Goal: Task Accomplishment & Management: Manage account settings

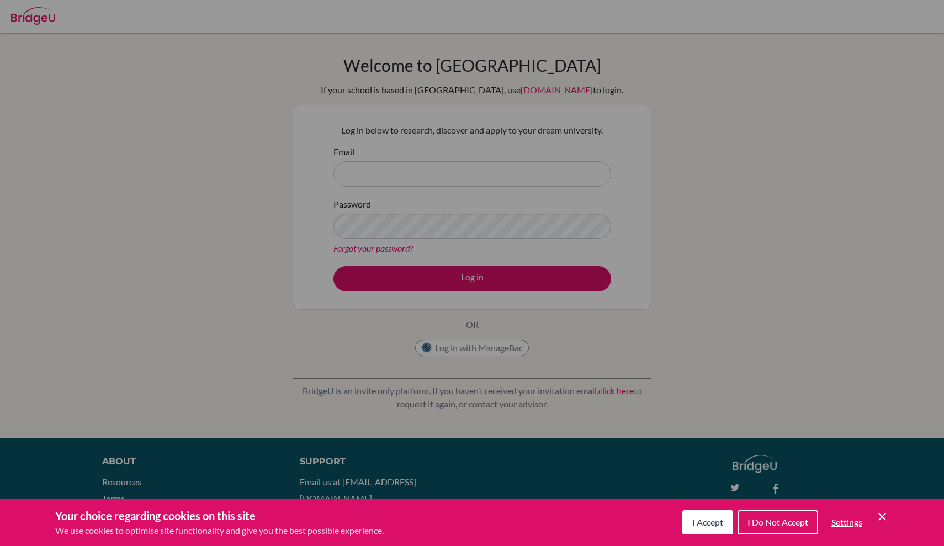
click at [761, 525] on span "I Do Not Accept" at bounding box center [778, 522] width 61 height 10
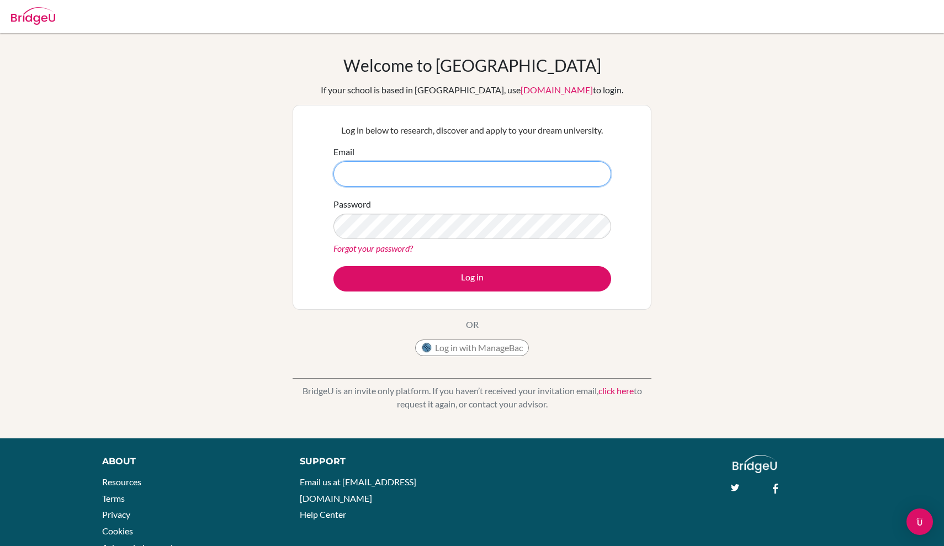
click at [545, 173] on input "Email" at bounding box center [473, 173] width 278 height 25
click at [441, 351] on button "Log in with ManageBac" at bounding box center [472, 348] width 114 height 17
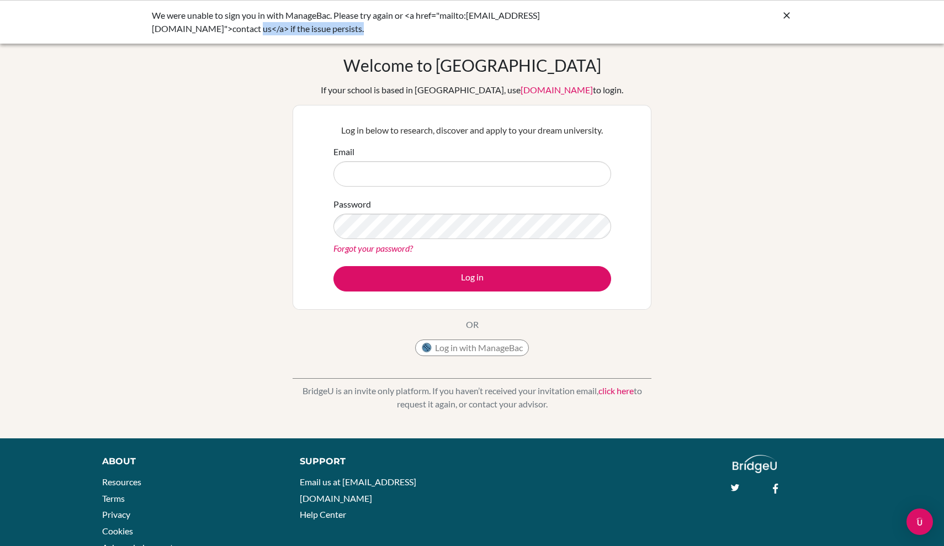
click at [792, 11] on div "We were unable to sign you in with ManageBac. Please try again or <a href="mail…" at bounding box center [472, 22] width 944 height 44
click at [791, 11] on icon at bounding box center [786, 15] width 11 height 11
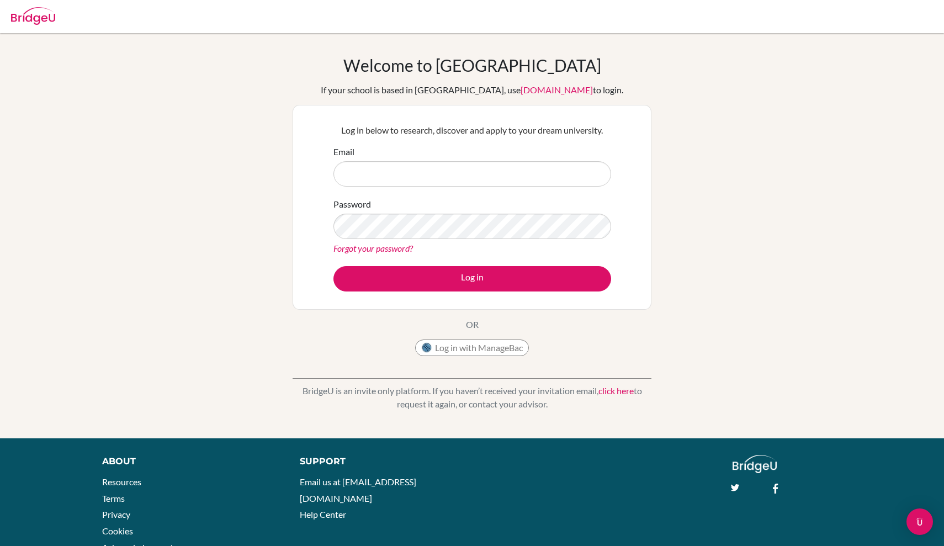
click at [717, 61] on div "Welcome to BridgeU If your school is based in China, use app.bridge-u.com.cn to…" at bounding box center [472, 235] width 944 height 361
click at [21, 23] on img at bounding box center [33, 16] width 44 height 18
type input "[EMAIL_ADDRESS][DOMAIN_NAME]"
click at [478, 249] on div "Forgot your password?" at bounding box center [473, 248] width 278 height 13
click at [358, 250] on link "Forgot your password?" at bounding box center [374, 248] width 80 height 10
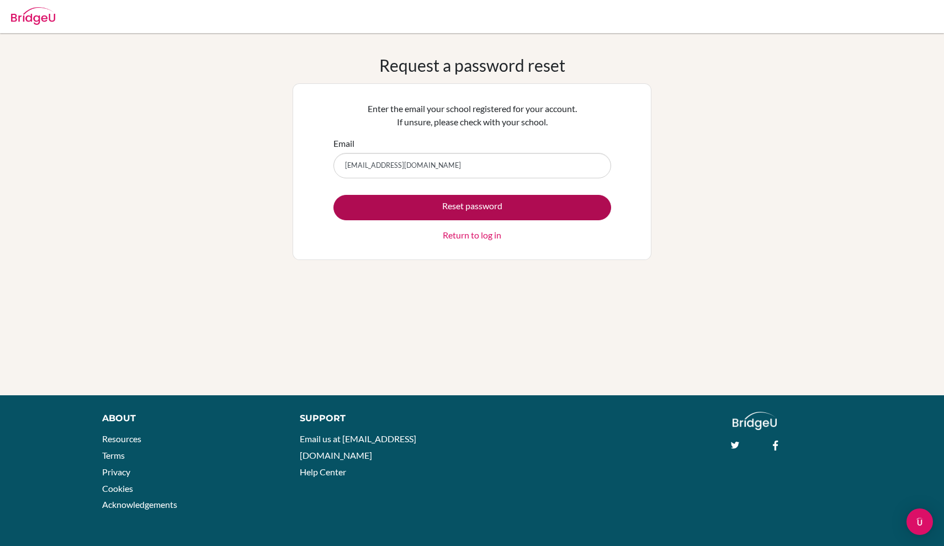
type input "aleeshalalwani@ais.edu.gh"
click at [489, 203] on button "Reset password" at bounding box center [473, 207] width 278 height 25
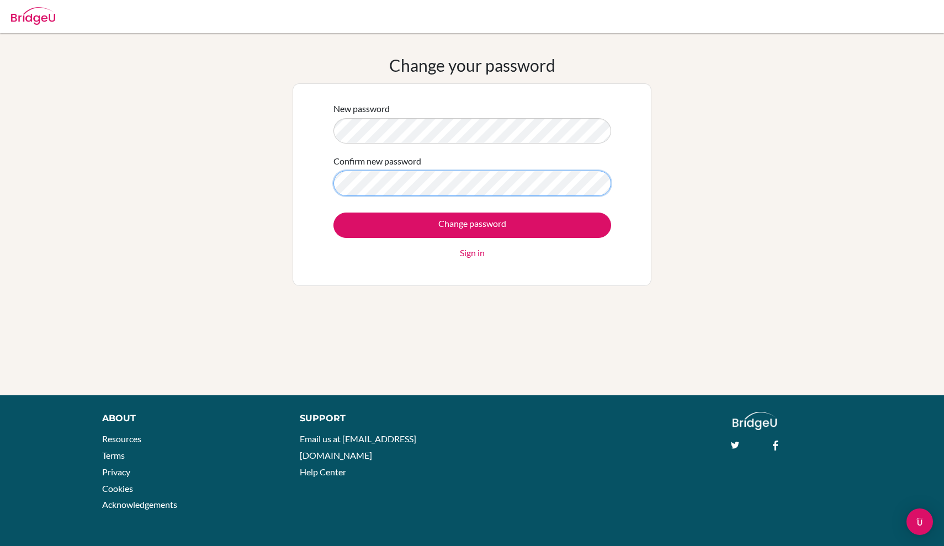
click at [472, 225] on input "Change password" at bounding box center [473, 225] width 278 height 25
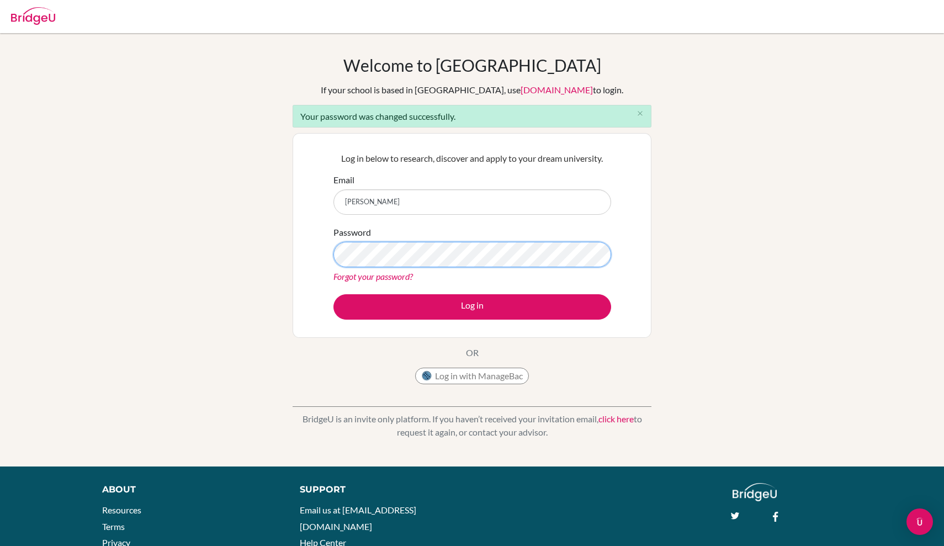
click at [472, 307] on button "Log in" at bounding box center [473, 306] width 278 height 25
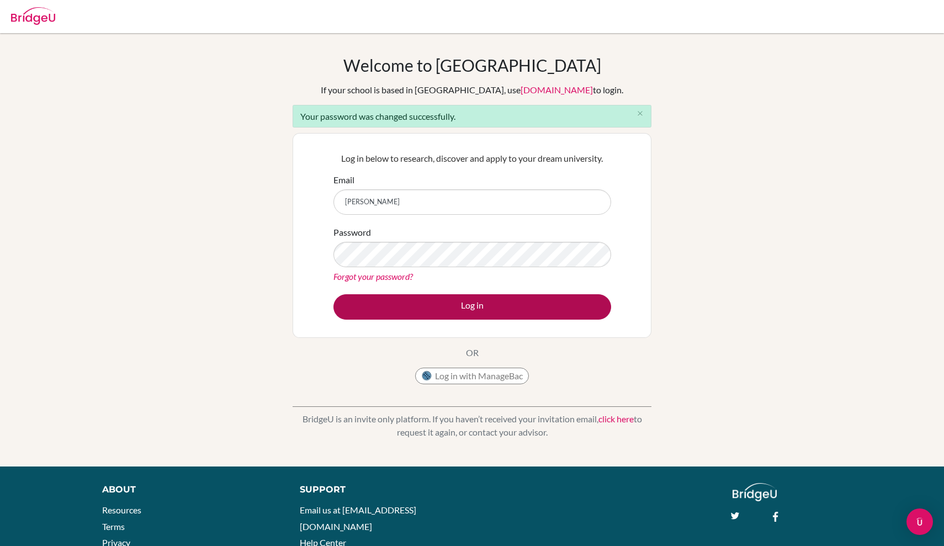
click at [385, 296] on button "Log in" at bounding box center [473, 306] width 278 height 25
click at [389, 302] on button "Log in" at bounding box center [473, 306] width 278 height 25
type input "[EMAIL_ADDRESS][DOMAIN_NAME]"
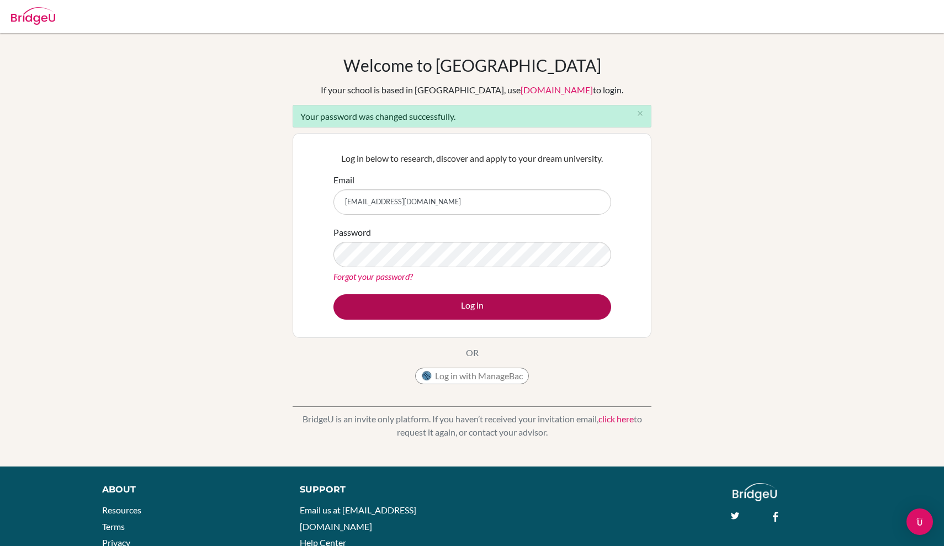
click at [387, 305] on button "Log in" at bounding box center [473, 306] width 278 height 25
